Goal: Task Accomplishment & Management: Use online tool/utility

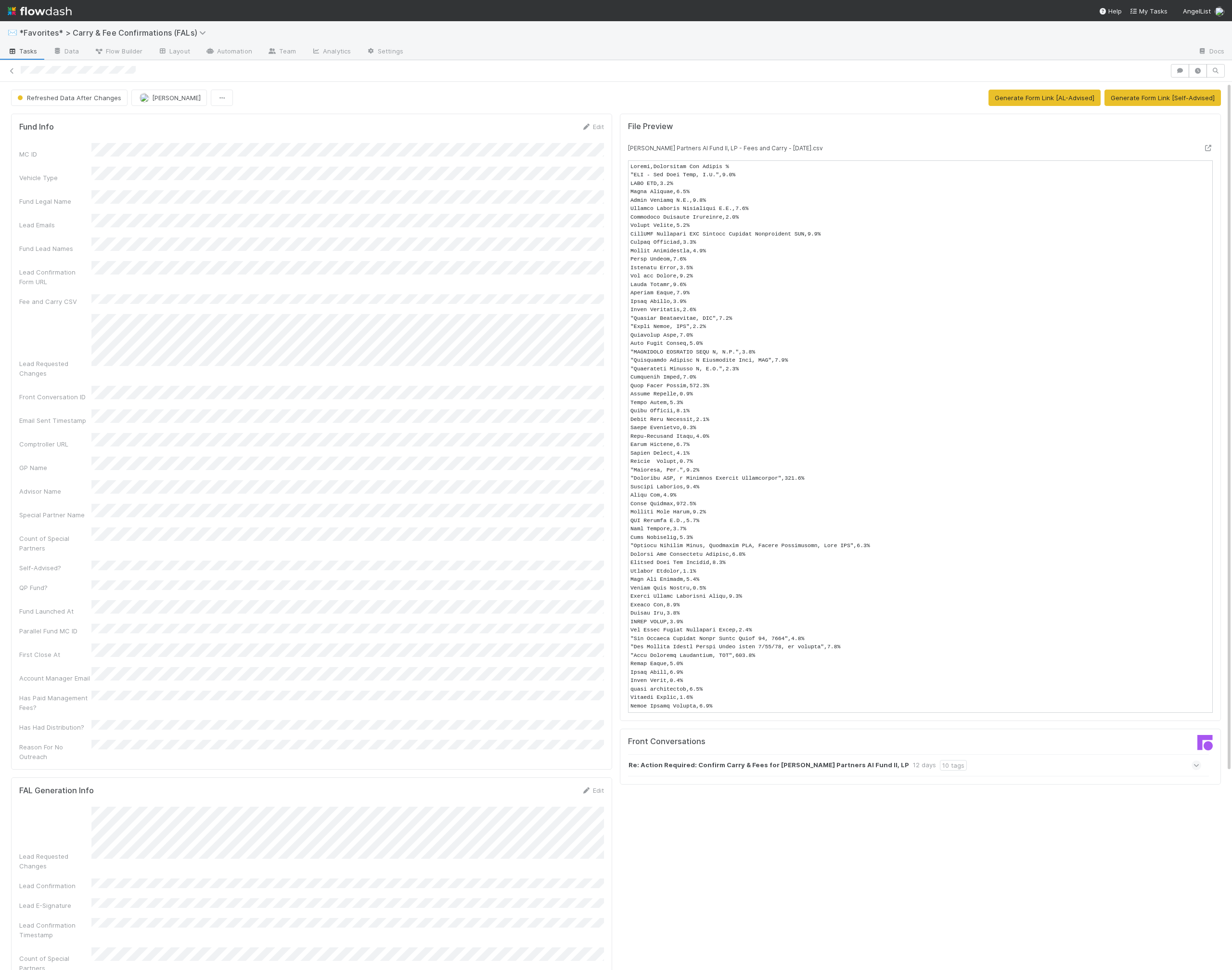
click at [825, 174] on pre at bounding box center [920, 436] width 585 height 553
